Goal: Unclear

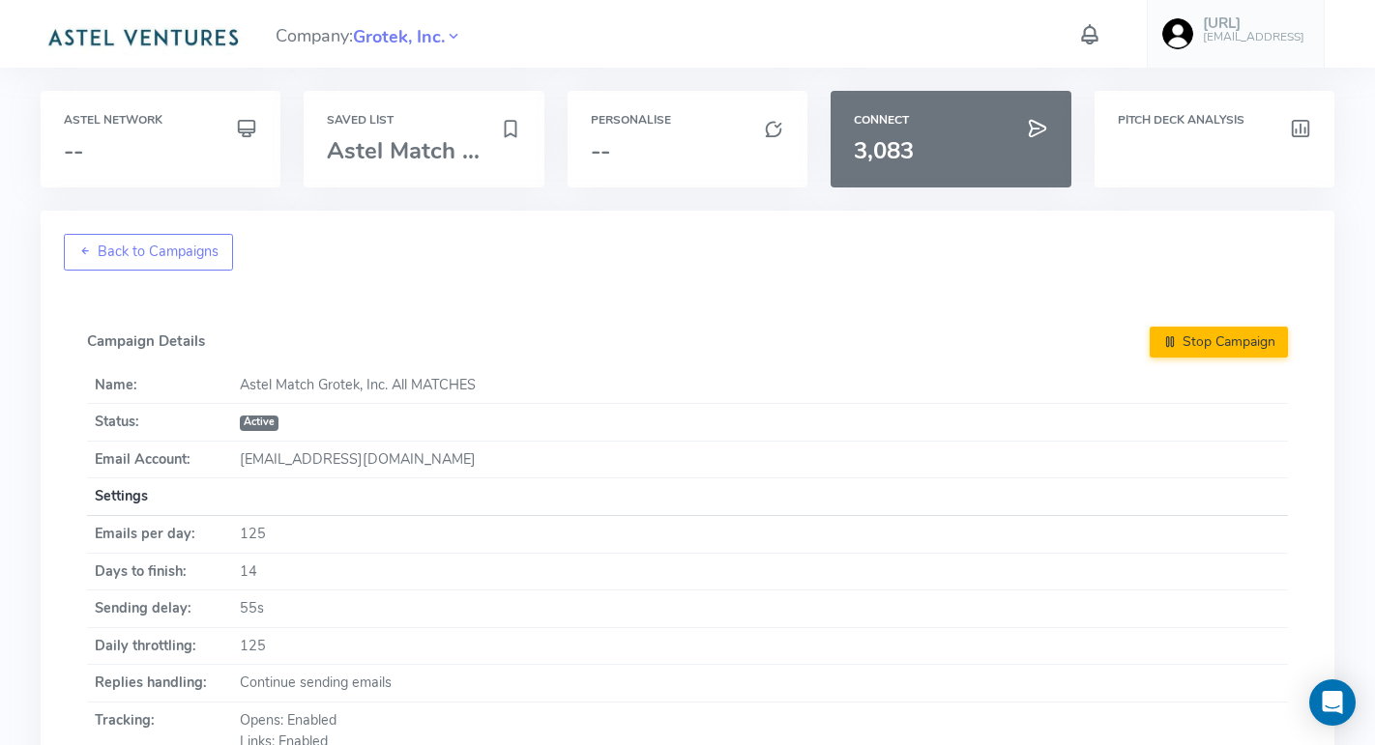
scroll to position [1216, 0]
